Goal: Book appointment/travel/reservation

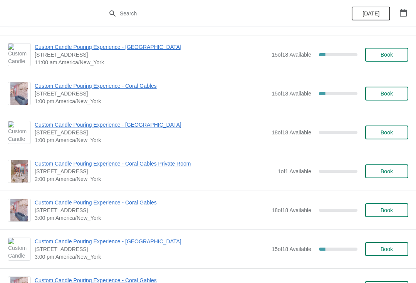
scroll to position [715, 0]
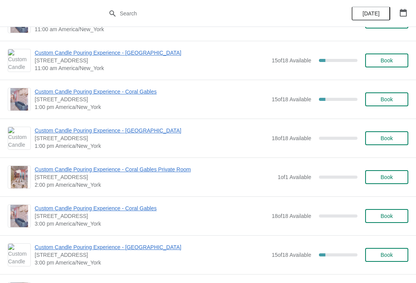
click at [147, 94] on span "Custom Candle Pouring Experience - Coral Gables" at bounding box center [151, 92] width 233 height 8
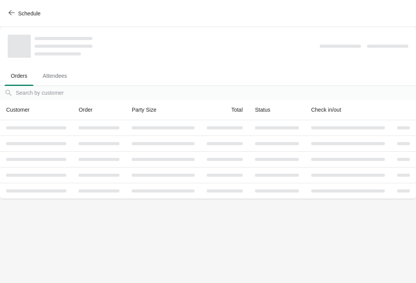
scroll to position [0, 0]
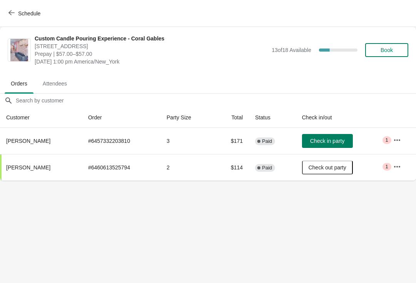
click at [399, 171] on button "button" at bounding box center [397, 167] width 14 height 14
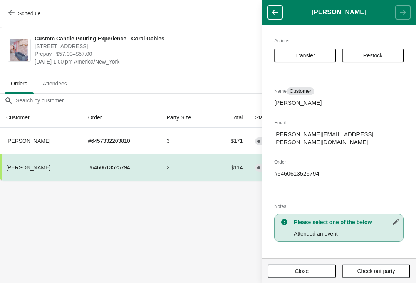
click at [307, 275] on button "Close" at bounding box center [302, 271] width 68 height 14
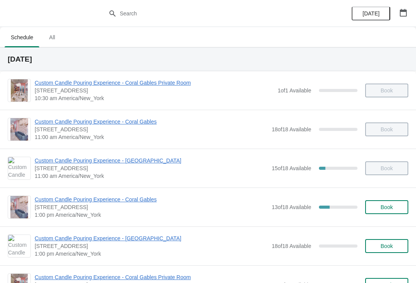
click at [147, 202] on span "Custom Candle Pouring Experience - Coral Gables" at bounding box center [151, 200] width 233 height 8
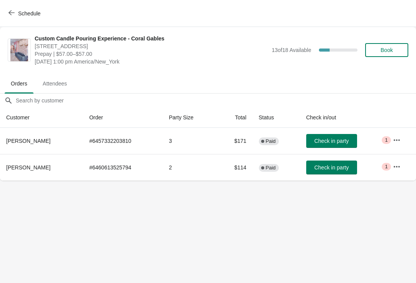
click at [397, 142] on icon "button" at bounding box center [397, 140] width 8 height 8
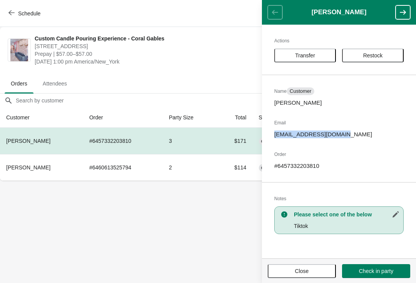
copy div "secoyashenay@yahoo.com"
click at [48, 49] on span "[STREET_ADDRESS]" at bounding box center [151, 46] width 233 height 8
click at [26, 19] on button "Schedule" at bounding box center [25, 14] width 43 height 14
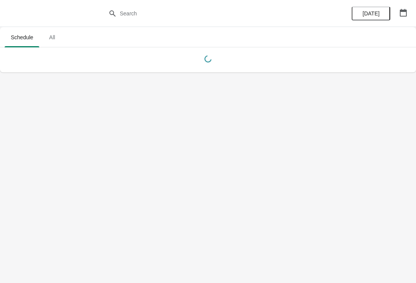
click at [23, 12] on div at bounding box center [208, 13] width 416 height 27
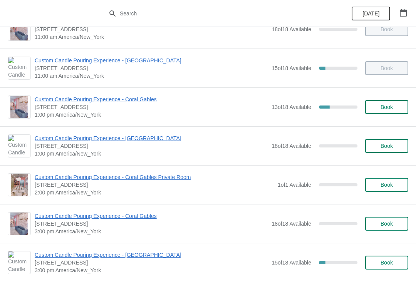
scroll to position [101, 0]
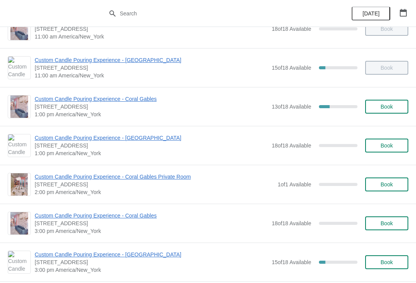
click at [119, 99] on span "Custom Candle Pouring Experience - Coral Gables" at bounding box center [151, 99] width 233 height 8
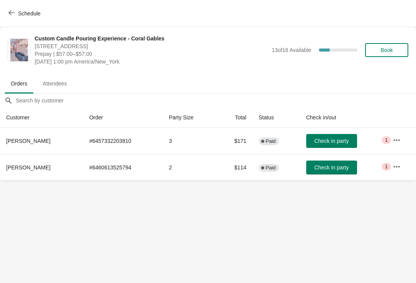
scroll to position [0, 0]
click at [400, 138] on icon "button" at bounding box center [397, 140] width 8 height 8
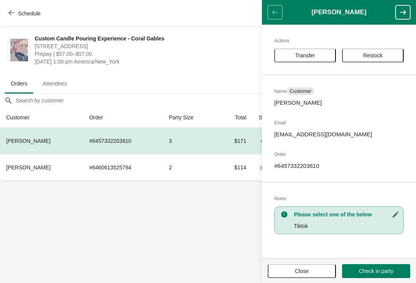
click at [169, 237] on body "Schedule Custom Candle Pouring Experience - Coral Gables 154 Giralda Avenue, Co…" at bounding box center [208, 141] width 416 height 283
click at [283, 267] on button "Close" at bounding box center [302, 271] width 68 height 14
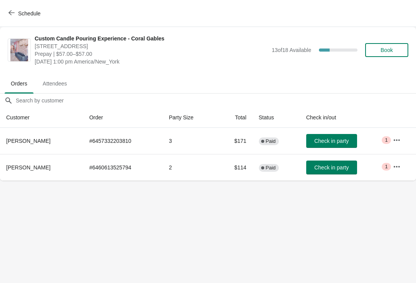
click at [397, 141] on icon "button" at bounding box center [397, 140] width 8 height 8
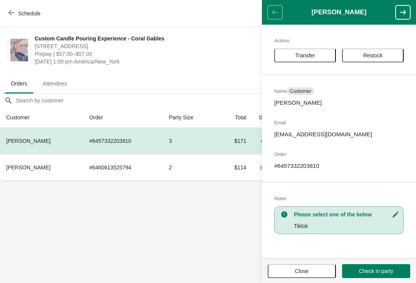
click at [307, 50] on button "Transfer" at bounding box center [305, 56] width 62 height 14
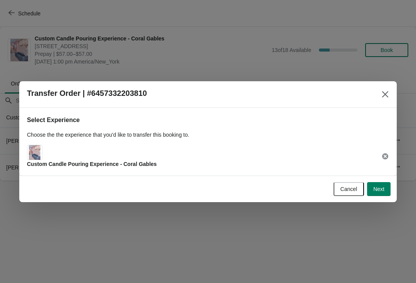
click at [376, 194] on button "Next" at bounding box center [378, 189] width 23 height 14
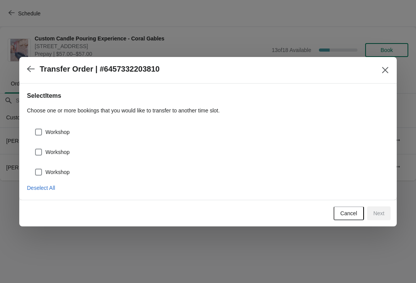
click at [40, 132] on span at bounding box center [38, 132] width 7 height 7
click at [35, 129] on input "Workshop" at bounding box center [35, 129] width 0 height 0
checkbox input "true"
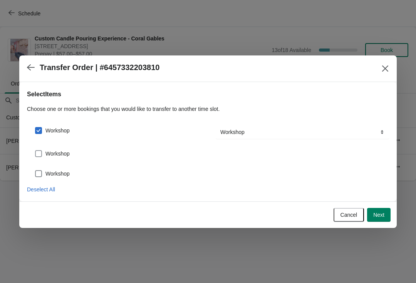
click at [42, 151] on span at bounding box center [38, 153] width 7 height 7
click at [35, 151] on input "Workshop" at bounding box center [35, 150] width 0 height 0
checkbox input "true"
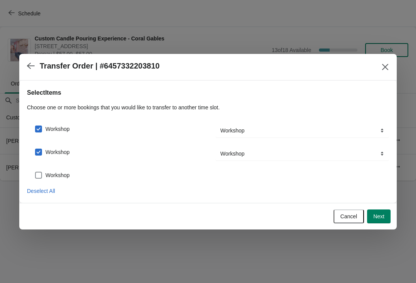
click at [41, 173] on span at bounding box center [38, 175] width 7 height 7
click at [35, 172] on input "Workshop" at bounding box center [35, 172] width 0 height 0
checkbox input "true"
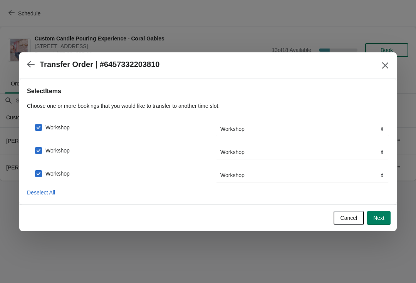
click at [386, 219] on button "Next" at bounding box center [378, 218] width 23 height 14
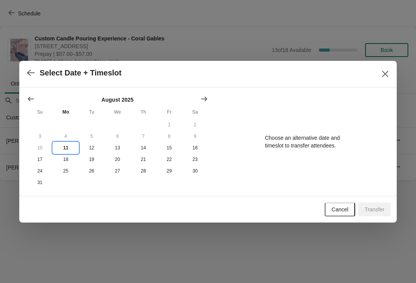
click at [70, 146] on button "11" at bounding box center [66, 148] width 26 height 12
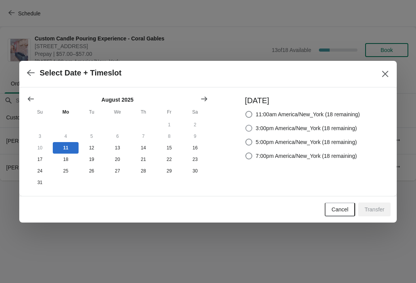
click at [245, 131] on label "3:00pm America/New_York (18 remaining)" at bounding box center [301, 128] width 112 height 11
click at [245, 125] on input "3:00pm America/New_York (18 remaining)" at bounding box center [245, 125] width 0 height 0
radio input "true"
click at [379, 214] on button "Transfer" at bounding box center [374, 210] width 32 height 14
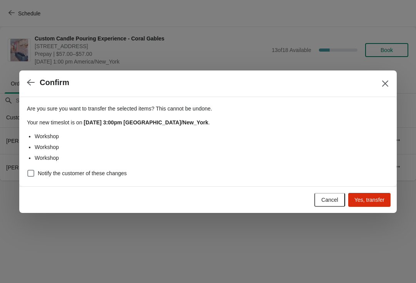
click at [90, 174] on span "Notify the customer of these changes" at bounding box center [82, 173] width 89 height 8
click at [28, 170] on input "Notify the customer of these changes" at bounding box center [27, 170] width 0 height 0
checkbox input "true"
click at [367, 213] on div at bounding box center [208, 141] width 416 height 283
